Goal: Task Accomplishment & Management: Manage account settings

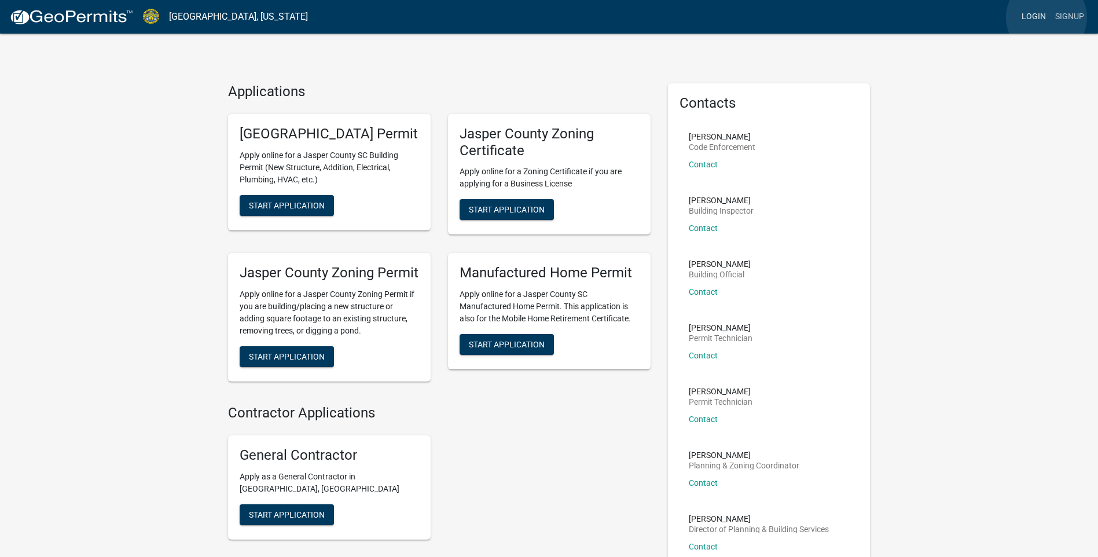
click at [1047, 17] on link "Login" at bounding box center [1034, 17] width 34 height 22
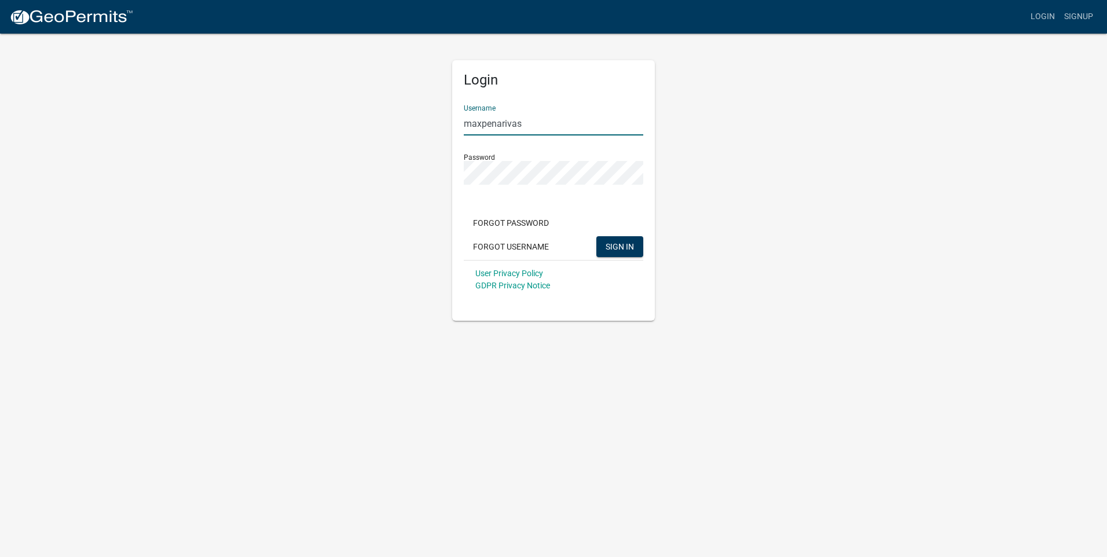
drag, startPoint x: 541, startPoint y: 120, endPoint x: 430, endPoint y: 115, distance: 111.3
click at [430, 115] on div "Login Username maxpenarivas Password Forgot Password Forgot Username SIGN IN Us…" at bounding box center [553, 176] width 660 height 288
type input "J"
type input "jpena"
click at [438, 181] on div "Login Username jpena Password Forgot Password Forgot Username SIGN IN User Priv…" at bounding box center [553, 176] width 660 height 288
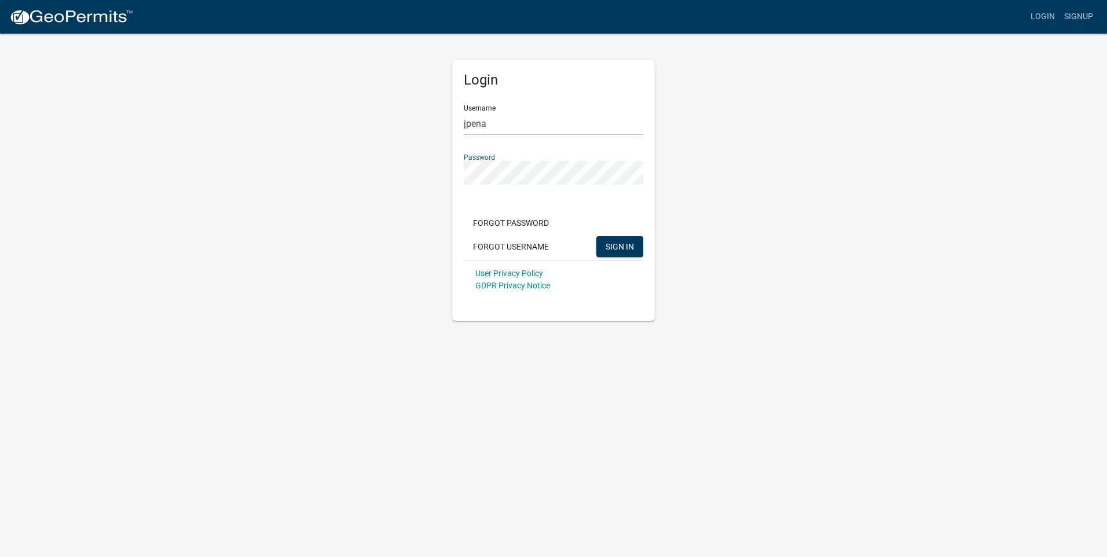
click at [460, 222] on div "Login Username jpena Password Forgot Password Forgot Username SIGN IN User Priv…" at bounding box center [553, 190] width 203 height 261
click at [560, 116] on input "jpena" at bounding box center [553, 124] width 179 height 24
click at [610, 246] on span "SIGN IN" at bounding box center [620, 245] width 28 height 9
